Goal: Find specific page/section: Find specific page/section

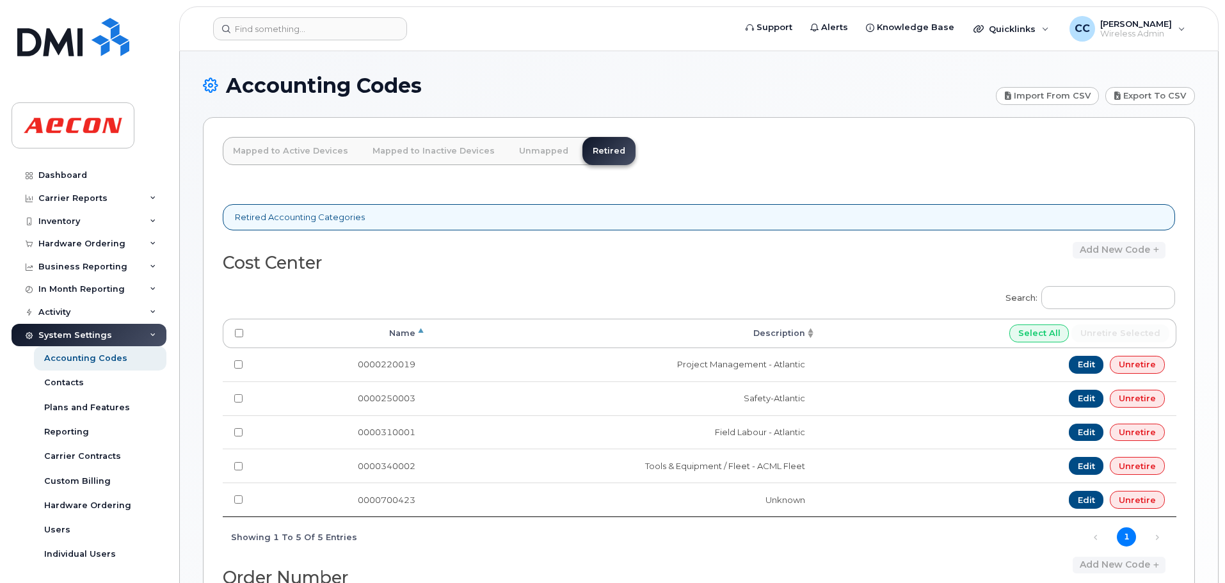
scroll to position [411, 0]
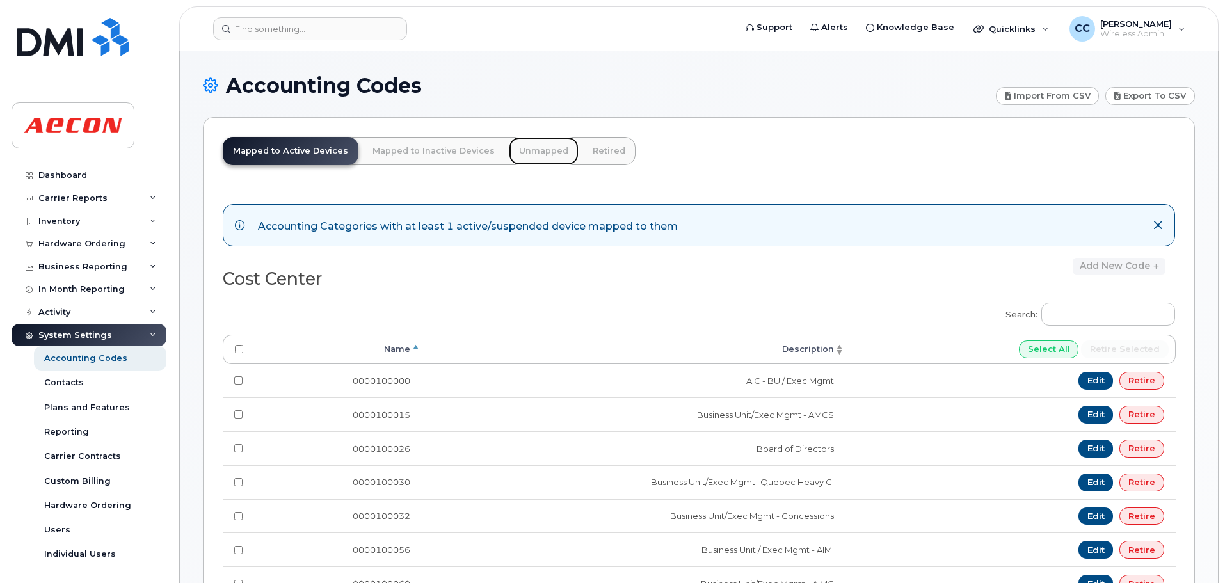
drag, startPoint x: 525, startPoint y: 149, endPoint x: 530, endPoint y: 154, distance: 7.2
click at [525, 150] on link "Unmapped" at bounding box center [544, 151] width 70 height 28
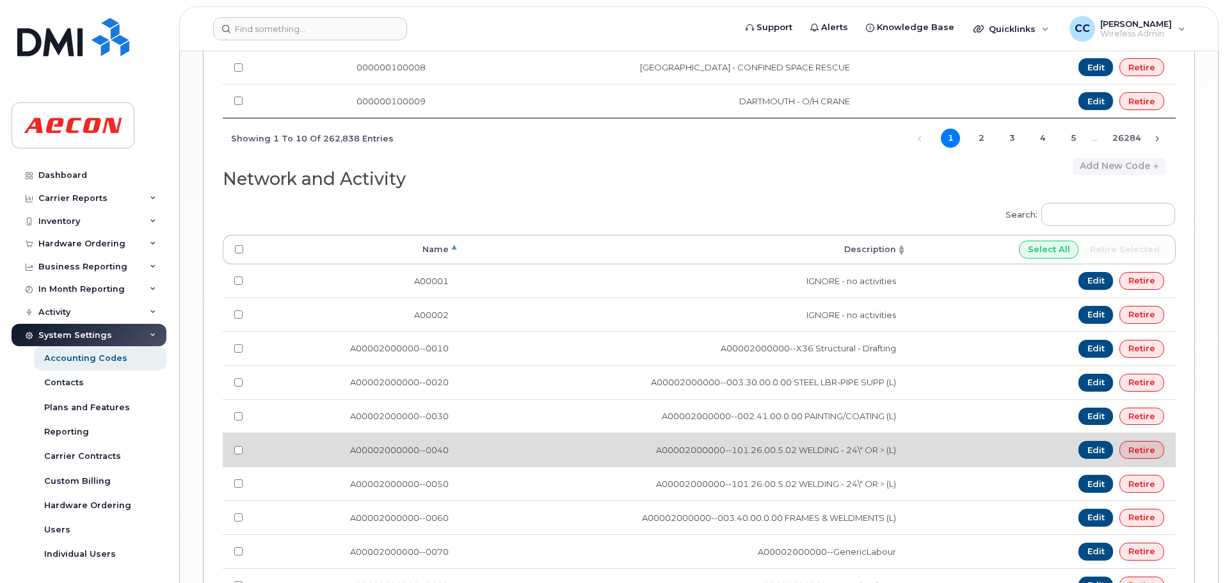
scroll to position [1195, 0]
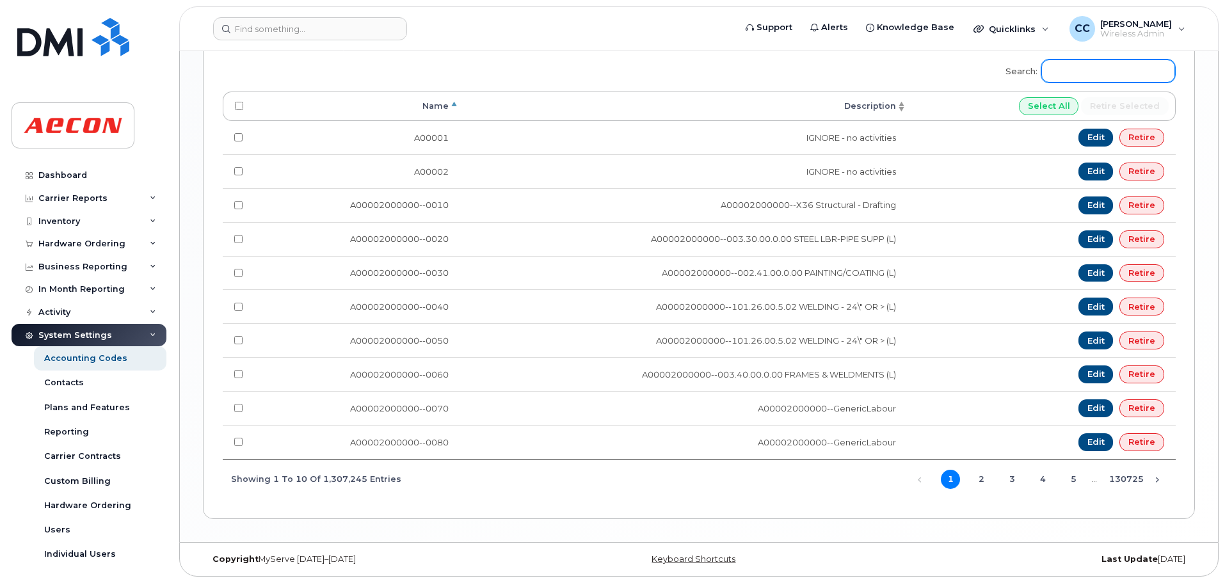
click at [1085, 66] on input "Search:" at bounding box center [1108, 71] width 134 height 23
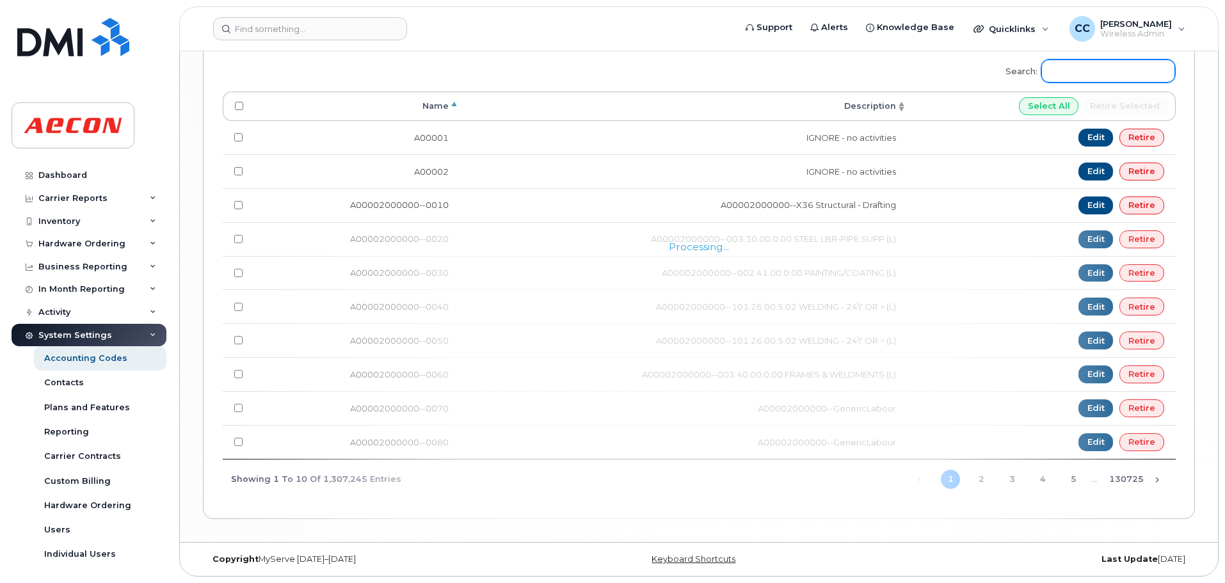
click at [1088, 69] on input "Search:" at bounding box center [1108, 71] width 134 height 23
paste input "A02141YRD"
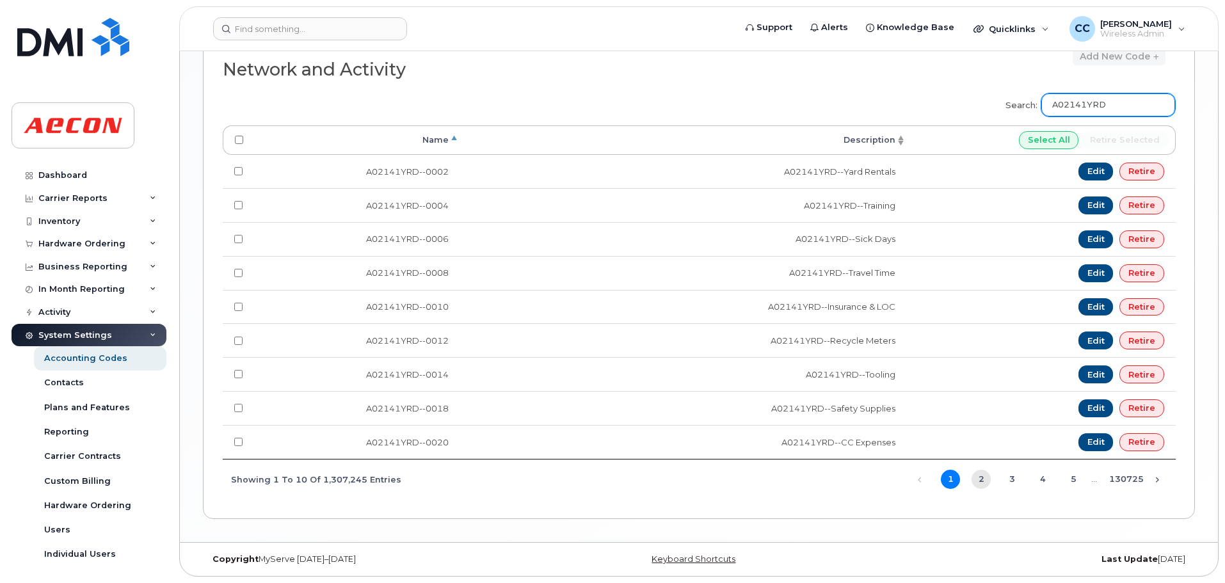
type input "A02141YRD"
click at [976, 481] on link "2" at bounding box center [980, 479] width 19 height 19
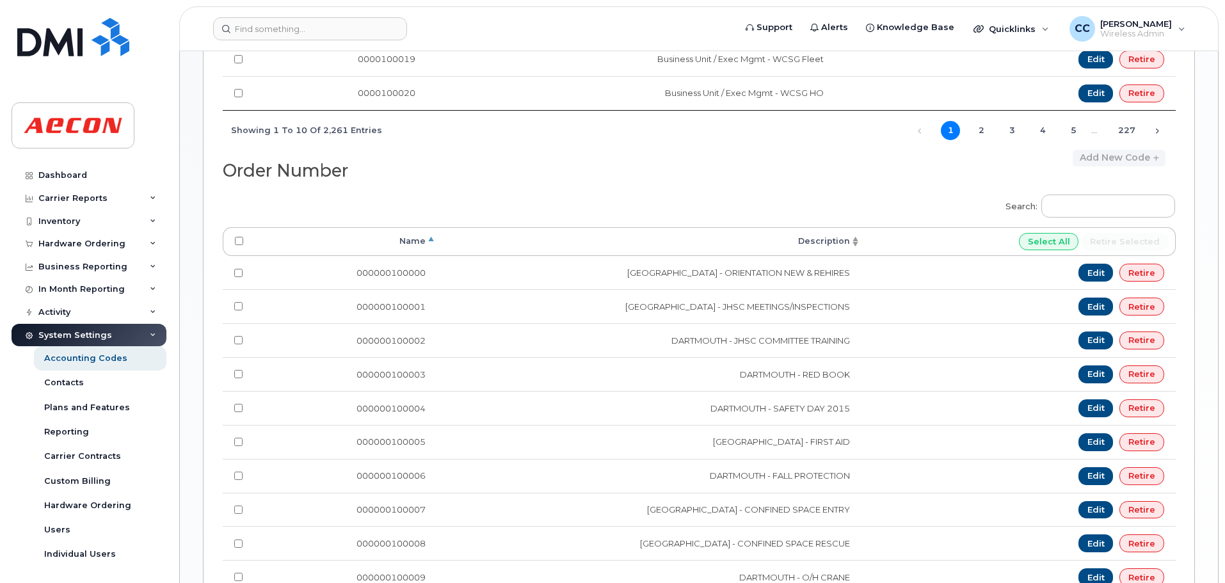
scroll to position [884, 0]
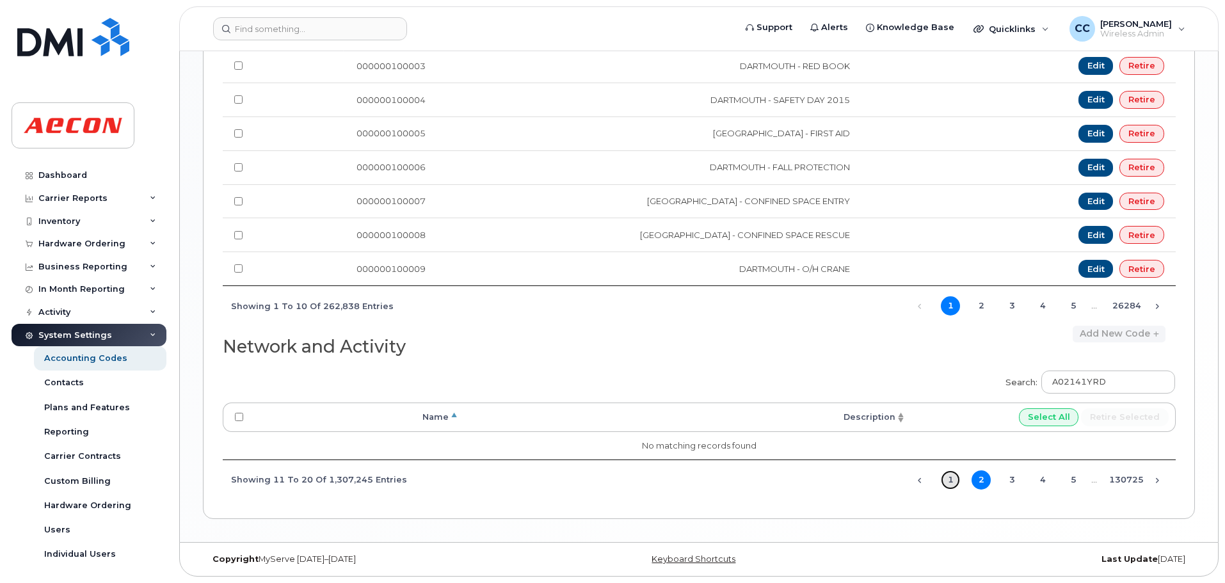
click at [954, 478] on link "1" at bounding box center [950, 479] width 19 height 19
